Goal: Book appointment/travel/reservation

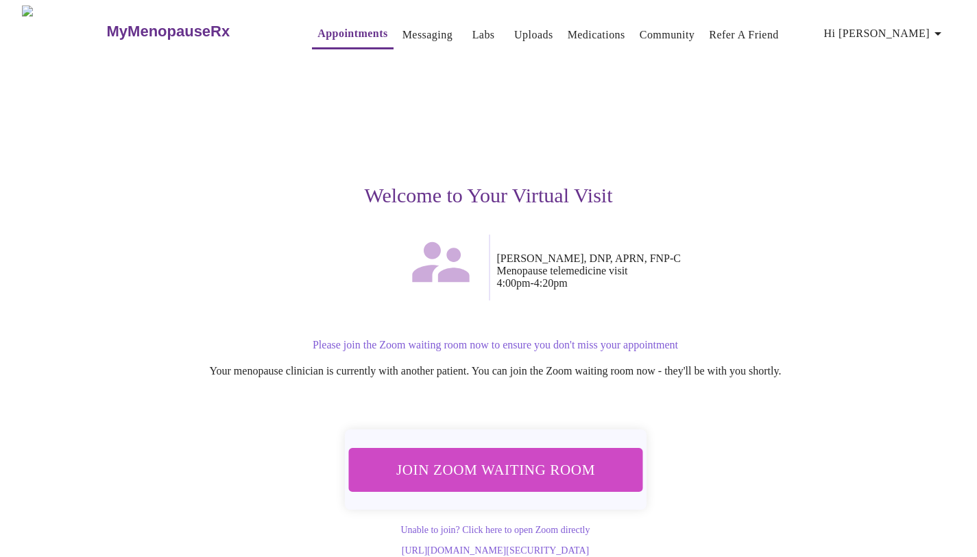
click at [503, 461] on span "Join Zoom Waiting Room" at bounding box center [495, 469] width 258 height 25
